Goal: Information Seeking & Learning: Learn about a topic

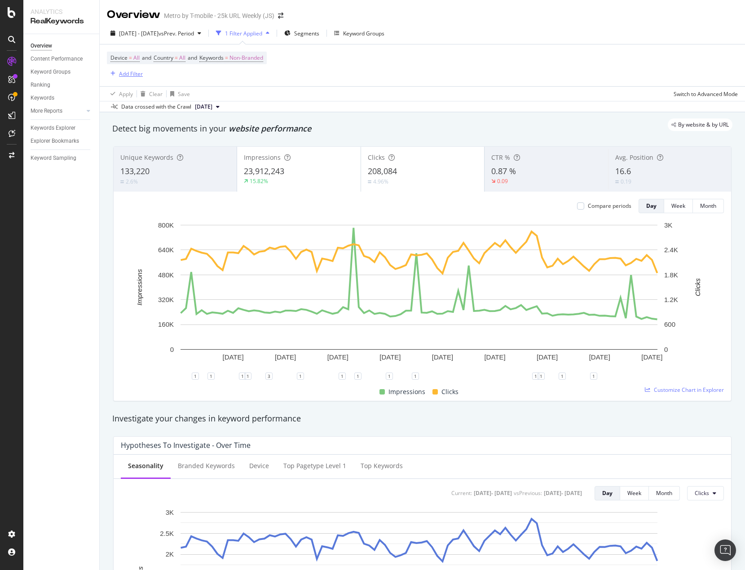
click at [134, 75] on div "Add Filter" at bounding box center [131, 74] width 24 height 8
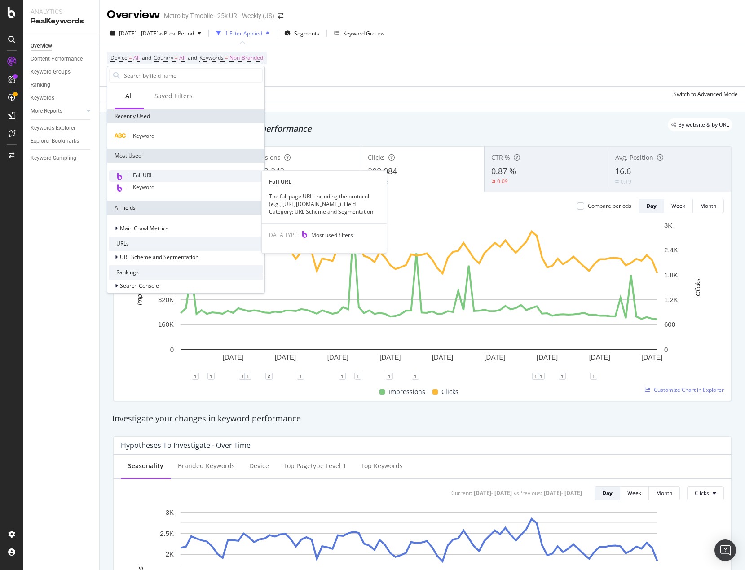
click at [144, 178] on span "Full URL" at bounding box center [143, 176] width 20 height 8
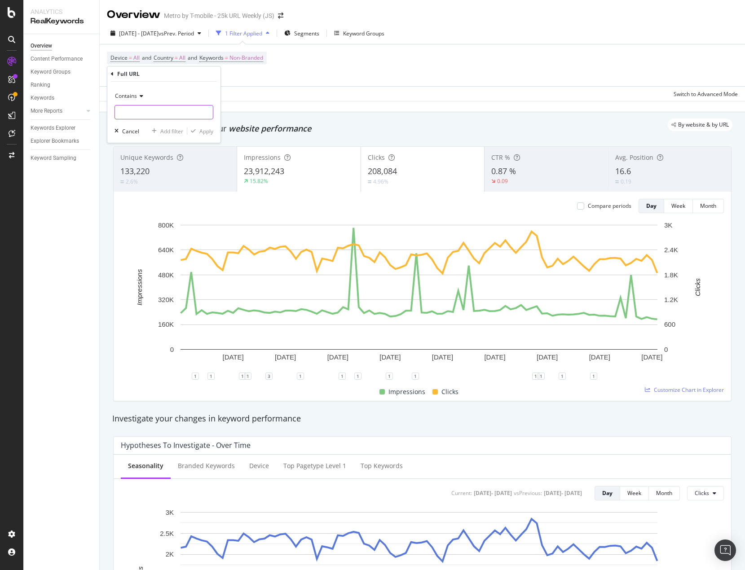
click at [154, 116] on input "text" at bounding box center [164, 112] width 98 height 14
type input "/"
click at [128, 94] on span "Contains" at bounding box center [126, 96] width 22 height 8
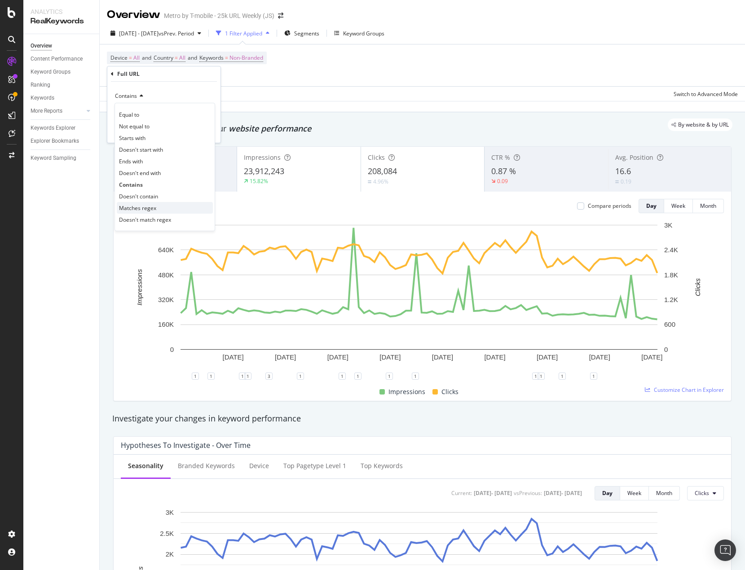
click at [128, 206] on span "Matches regex" at bounding box center [137, 208] width 37 height 8
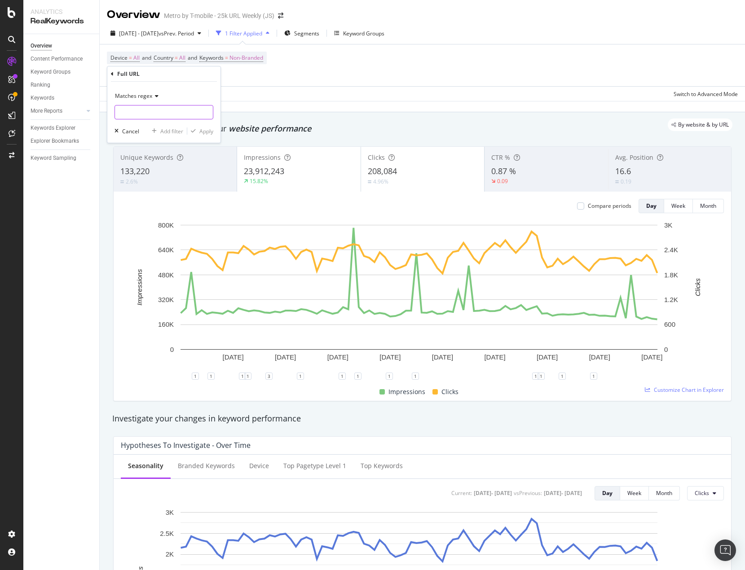
click at [126, 112] on input "text" at bounding box center [164, 112] width 98 height 14
click at [179, 115] on input "cell-phone|tablet|smartwatch" at bounding box center [157, 112] width 85 height 14
type input "cell-phone|tablet|smart-watch"
click at [204, 131] on div "Apply" at bounding box center [206, 132] width 14 height 8
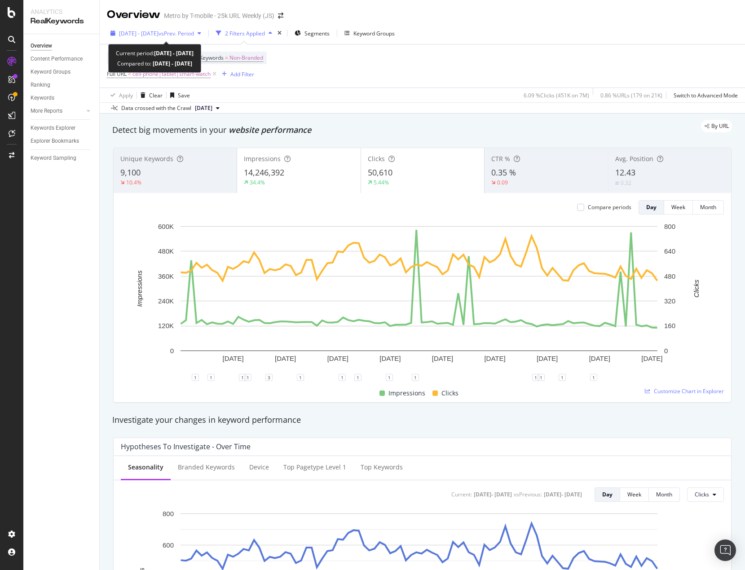
click at [157, 32] on span "[DATE] - [DATE]" at bounding box center [139, 34] width 40 height 8
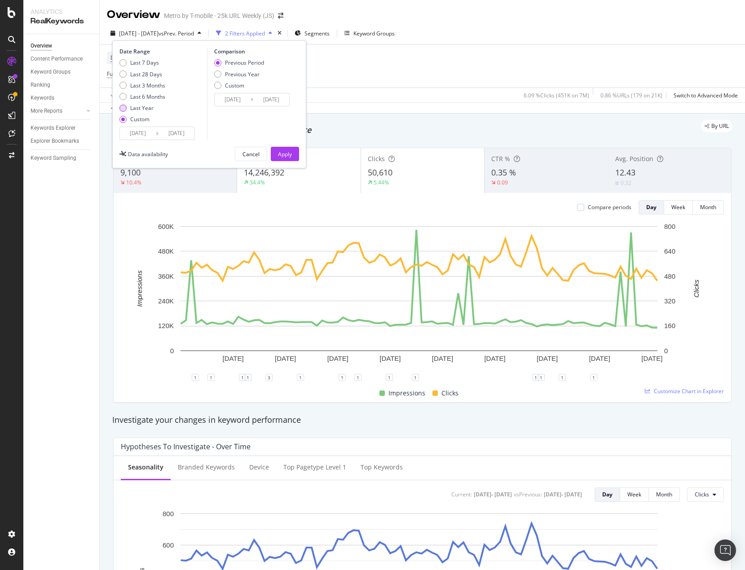
click at [126, 109] on div "Last Year" at bounding box center [122, 108] width 7 height 7
type input "[DATE]"
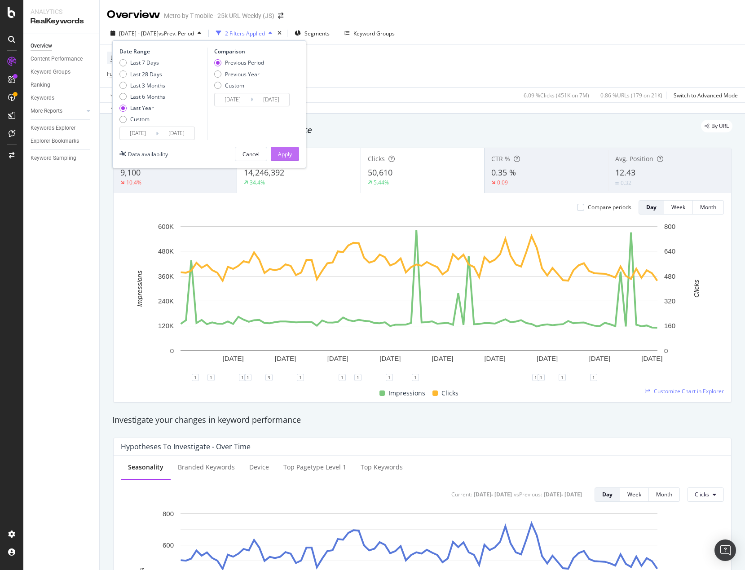
click at [290, 156] on div "Apply" at bounding box center [285, 154] width 14 height 8
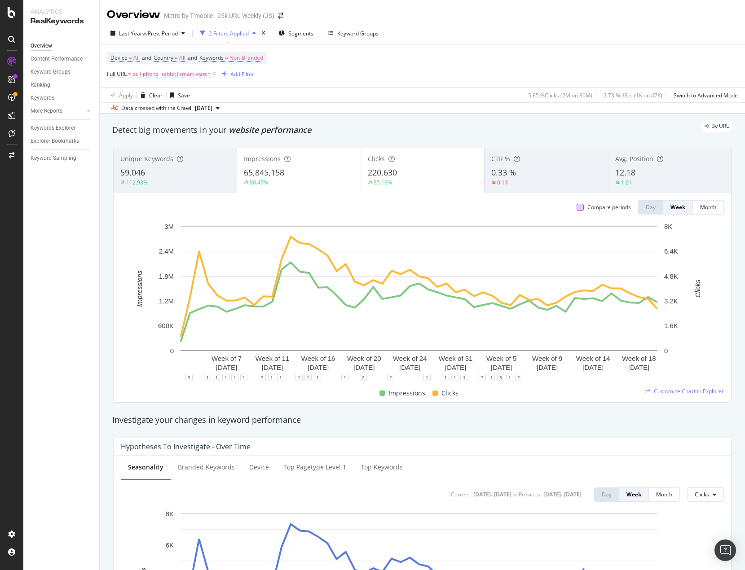
click at [569, 207] on div "Compare periods Day Week Month" at bounding box center [646, 207] width 154 height 14
click at [576, 208] on div at bounding box center [579, 207] width 7 height 7
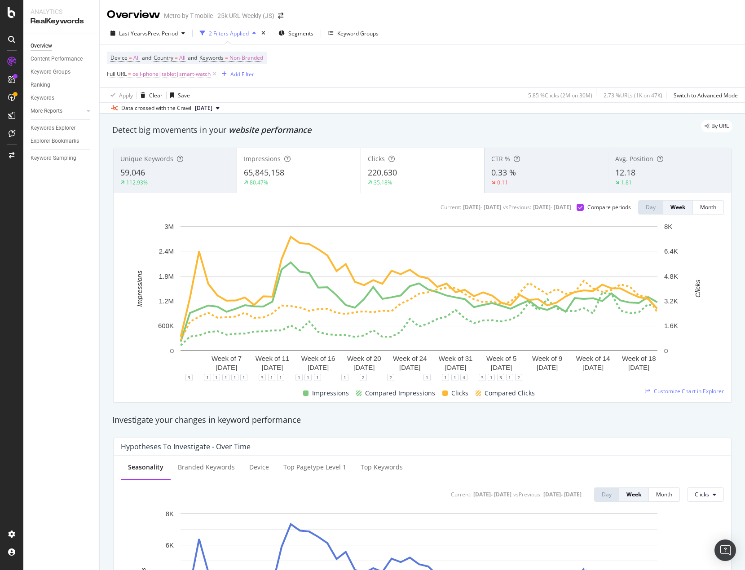
click at [312, 175] on div "65,845,158" at bounding box center [299, 173] width 110 height 12
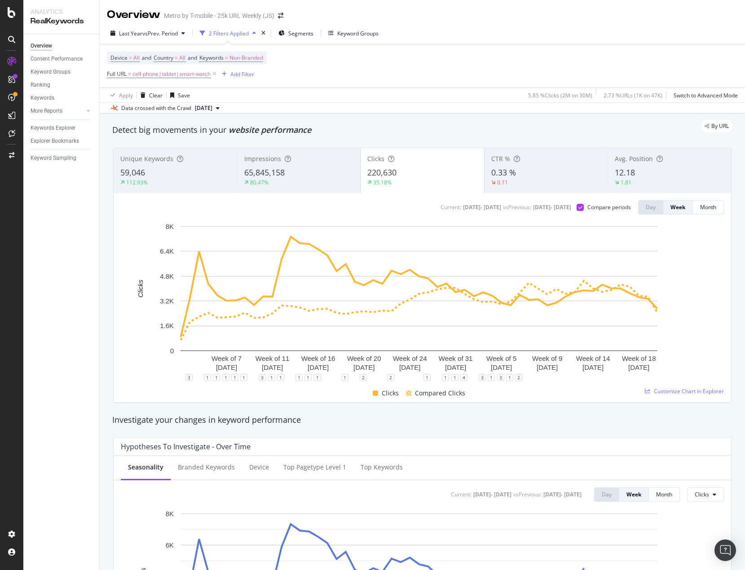
click at [517, 174] on div "0.33 %" at bounding box center [546, 173] width 110 height 12
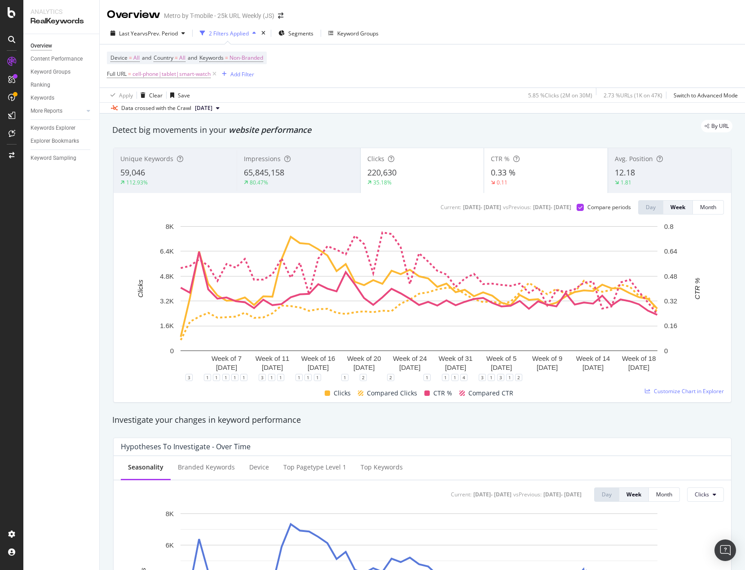
click at [440, 172] on div "220,630" at bounding box center [422, 173] width 110 height 12
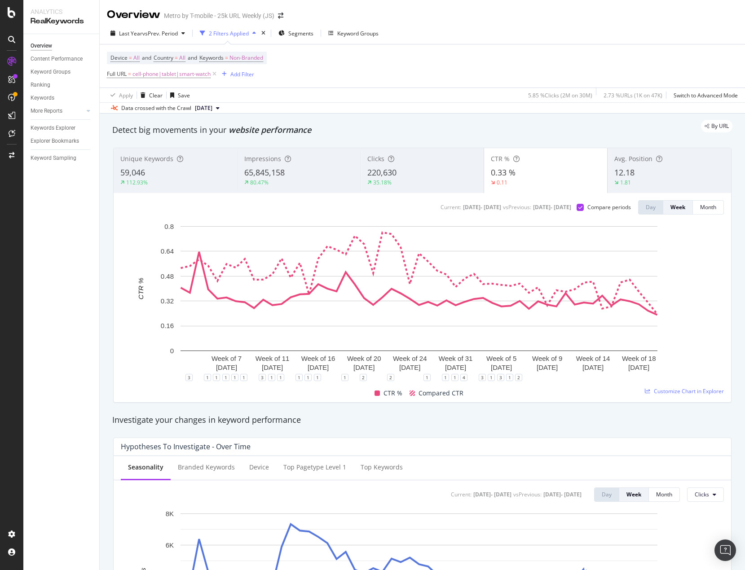
click at [277, 172] on span "65,845,158" at bounding box center [264, 172] width 40 height 11
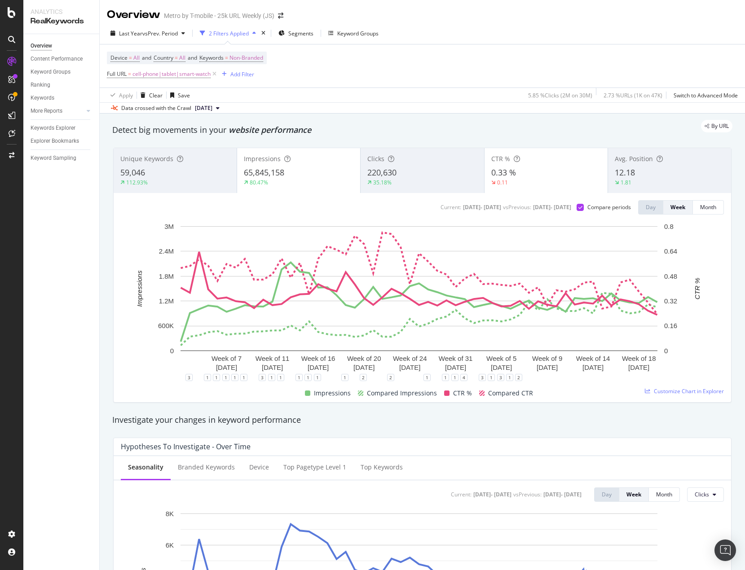
click at [541, 166] on div "CTR % 0.33 % 0.11" at bounding box center [545, 170] width 123 height 40
